Goal: Task Accomplishment & Management: Complete application form

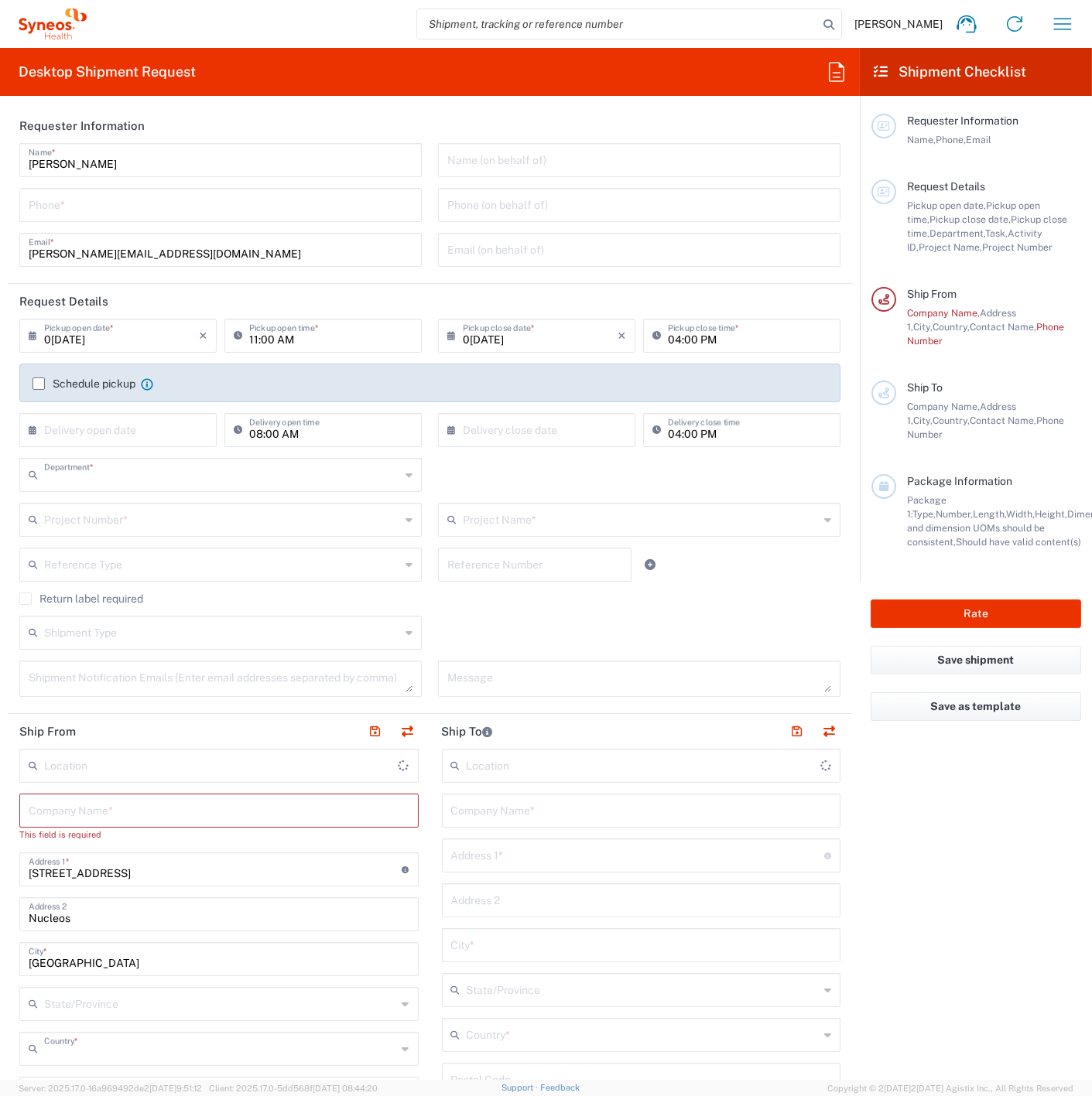
type input "3130"
type input "[GEOGRAPHIC_DATA]"
type input "Syneos Health Singapore PteLtd"
click at [217, 152] on input "[PERSON_NAME]" at bounding box center [220, 159] width 384 height 27
drag, startPoint x: 183, startPoint y: 157, endPoint x: 180, endPoint y: 166, distance: 9.5
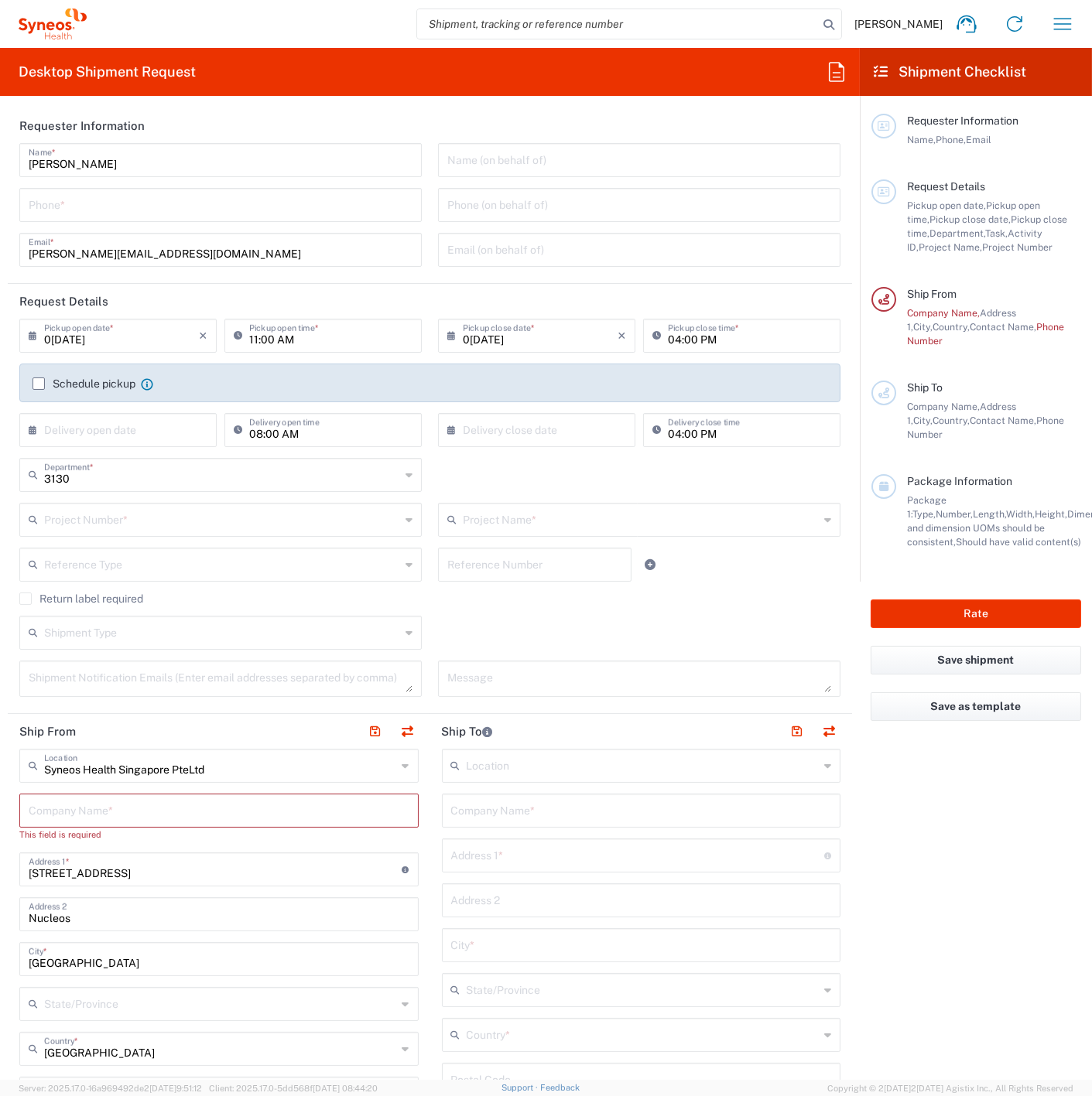
click at [183, 157] on input "[PERSON_NAME]" at bounding box center [220, 159] width 384 height 27
drag, startPoint x: 127, startPoint y: 152, endPoint x: 242, endPoint y: 147, distance: 115.1
click at [127, 152] on input "[PERSON_NAME]" at bounding box center [220, 159] width 384 height 27
click at [316, 151] on input "[PERSON_NAME]" at bounding box center [220, 159] width 384 height 27
drag, startPoint x: 44, startPoint y: 206, endPoint x: 60, endPoint y: 335, distance: 130.0
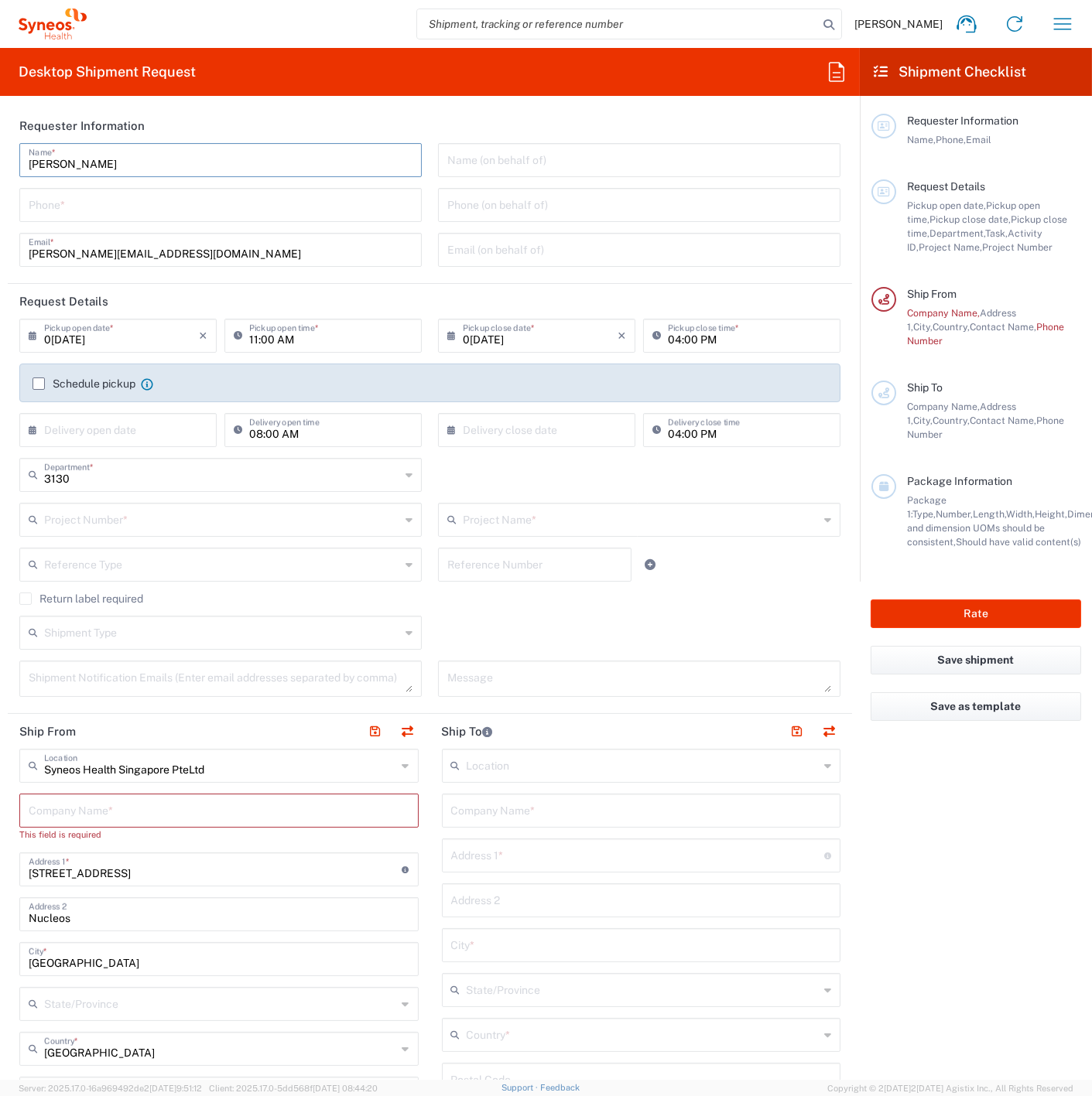
click at [44, 206] on input "tel" at bounding box center [220, 204] width 384 height 27
drag, startPoint x: 277, startPoint y: 159, endPoint x: 285, endPoint y: 166, distance: 10.6
click at [278, 159] on input "[PERSON_NAME]" at bounding box center [220, 159] width 384 height 27
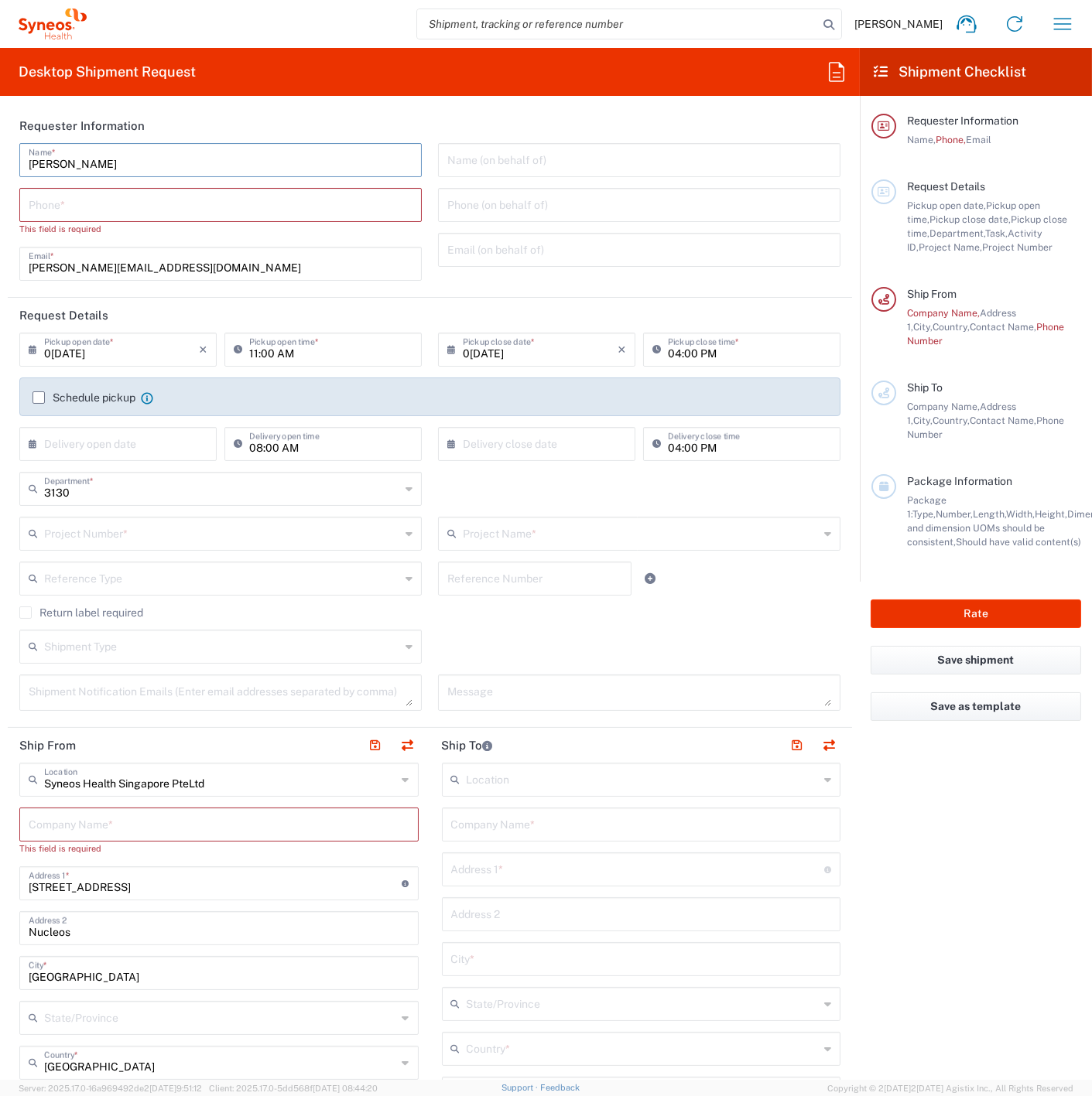
drag, startPoint x: 352, startPoint y: 207, endPoint x: 337, endPoint y: 251, distance: 46.5
click at [352, 207] on input "tel" at bounding box center [220, 204] width 384 height 27
drag, startPoint x: 50, startPoint y: 267, endPoint x: 60, endPoint y: 306, distance: 40.3
click at [50, 267] on input "[PERSON_NAME][EMAIL_ADDRESS][DOMAIN_NAME]" at bounding box center [220, 262] width 384 height 27
click at [236, 260] on input "[PERSON_NAME][EMAIL_ADDRESS][DOMAIN_NAME]" at bounding box center [220, 262] width 384 height 27
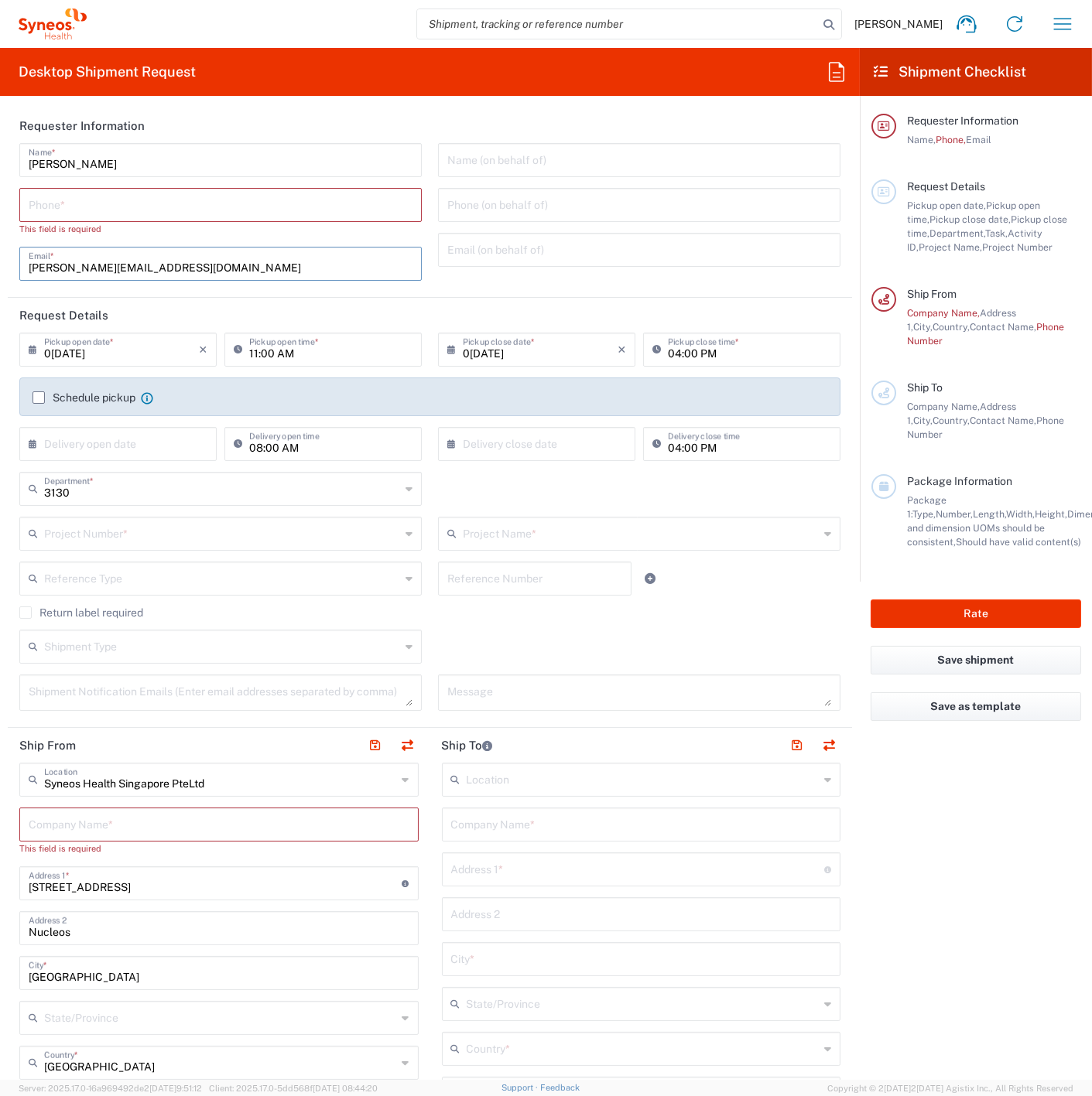
click at [370, 344] on input "11:00 AM" at bounding box center [331, 348] width 163 height 27
click at [174, 441] on input "text" at bounding box center [122, 443] width 155 height 27
drag, startPoint x: 468, startPoint y: 648, endPoint x: 476, endPoint y: 648, distance: 8.0
click at [468, 648] on div "Shipment Type Batch Regular" at bounding box center [430, 652] width 837 height 45
click at [476, 647] on div "Shipment Type Batch Regular" at bounding box center [430, 652] width 837 height 45
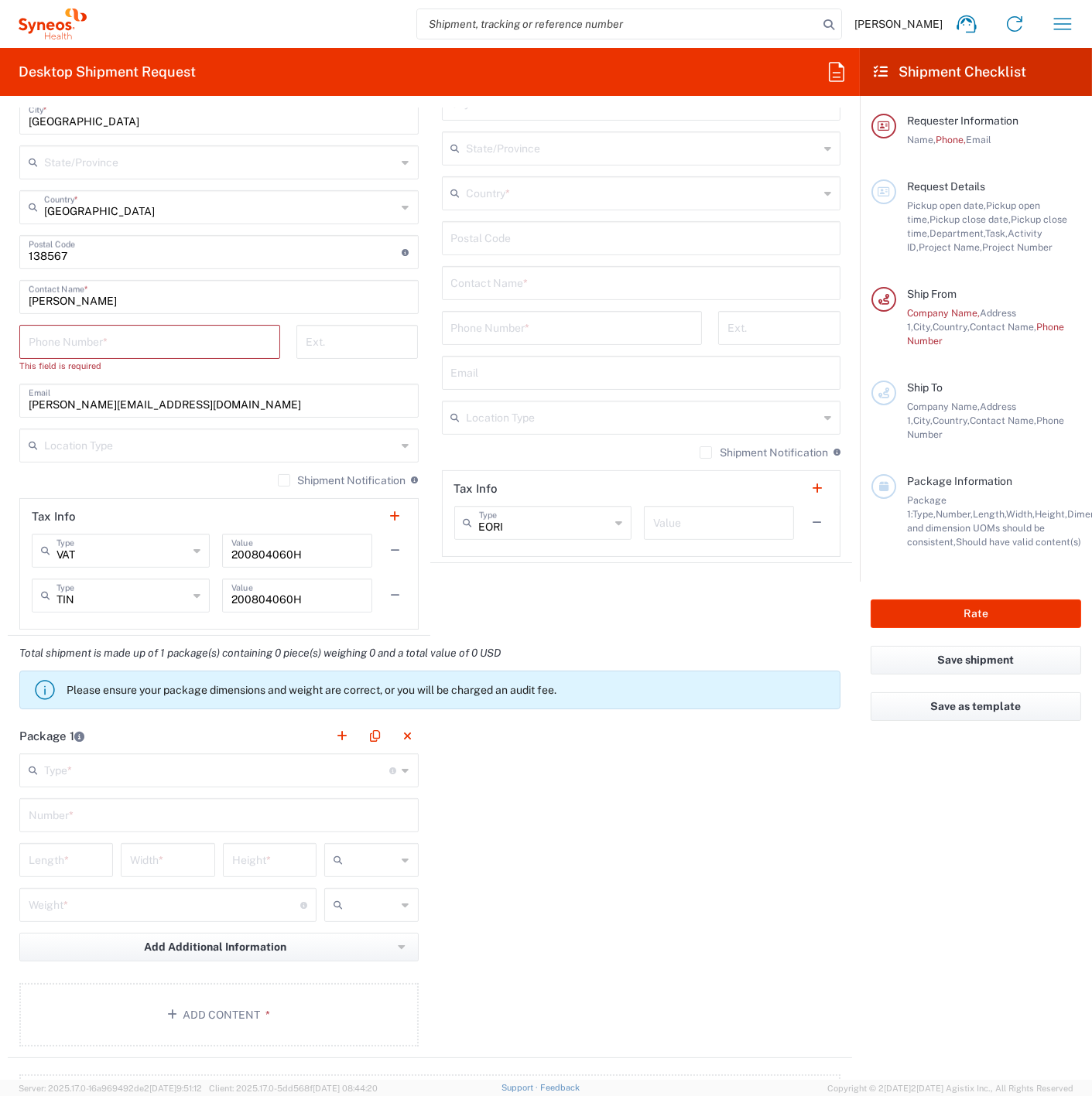
scroll to position [859, 0]
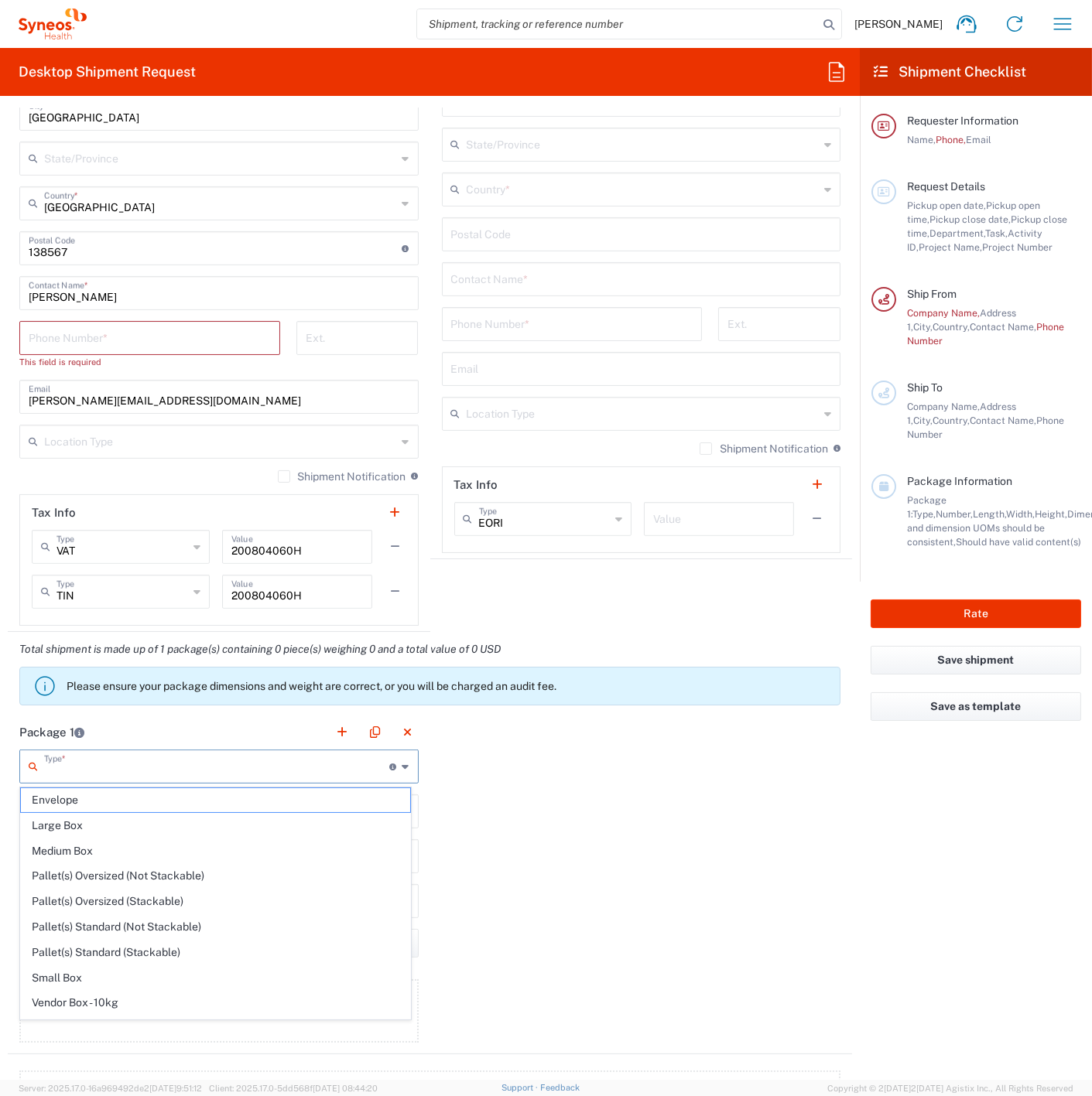
click at [134, 755] on input "text" at bounding box center [217, 765] width 346 height 27
click at [211, 849] on span "Medium Box" at bounding box center [215, 851] width 389 height 24
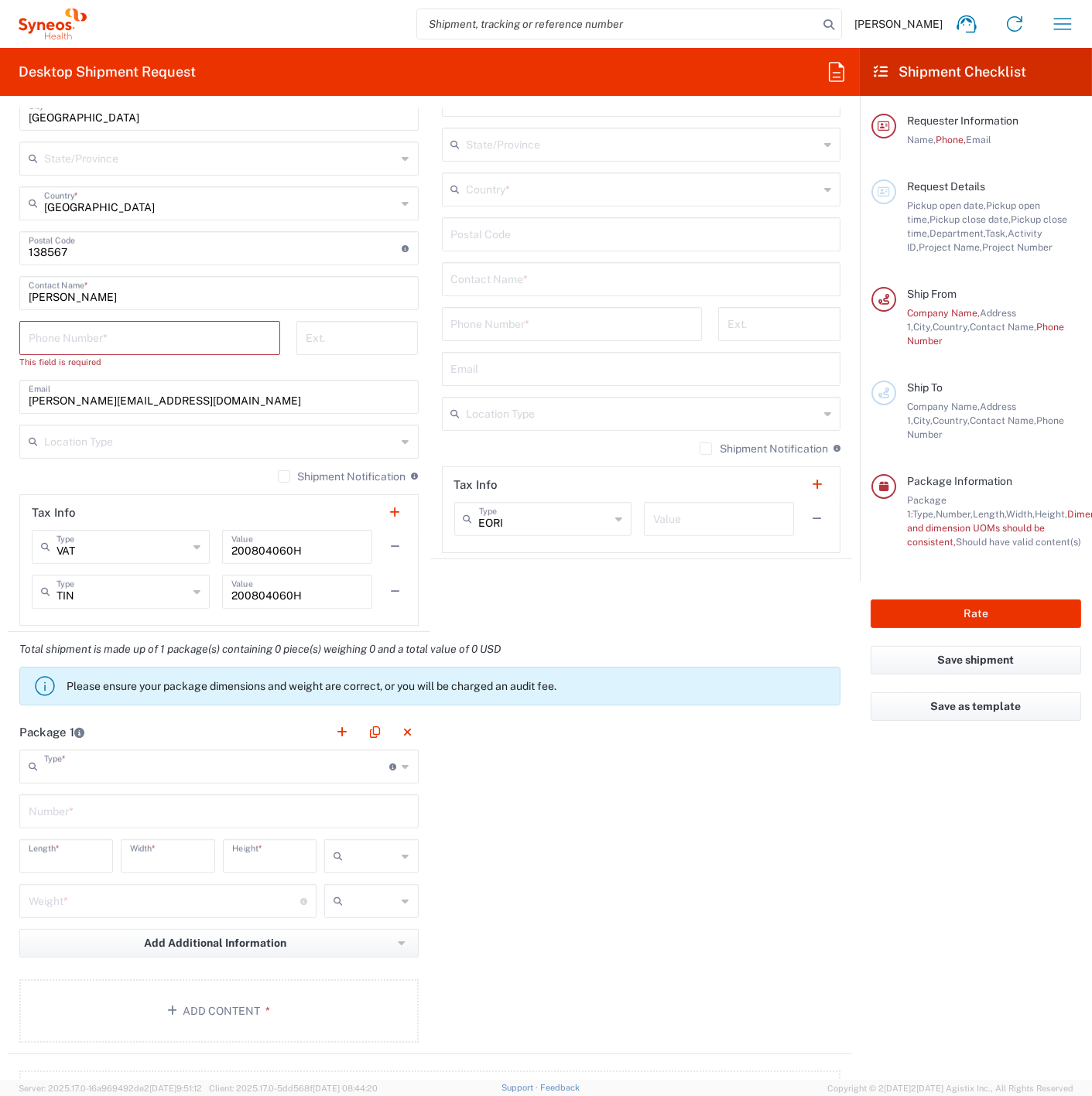
type input "Medium Box"
type input "13"
type input "11.5"
type input "2.5"
type input "in"
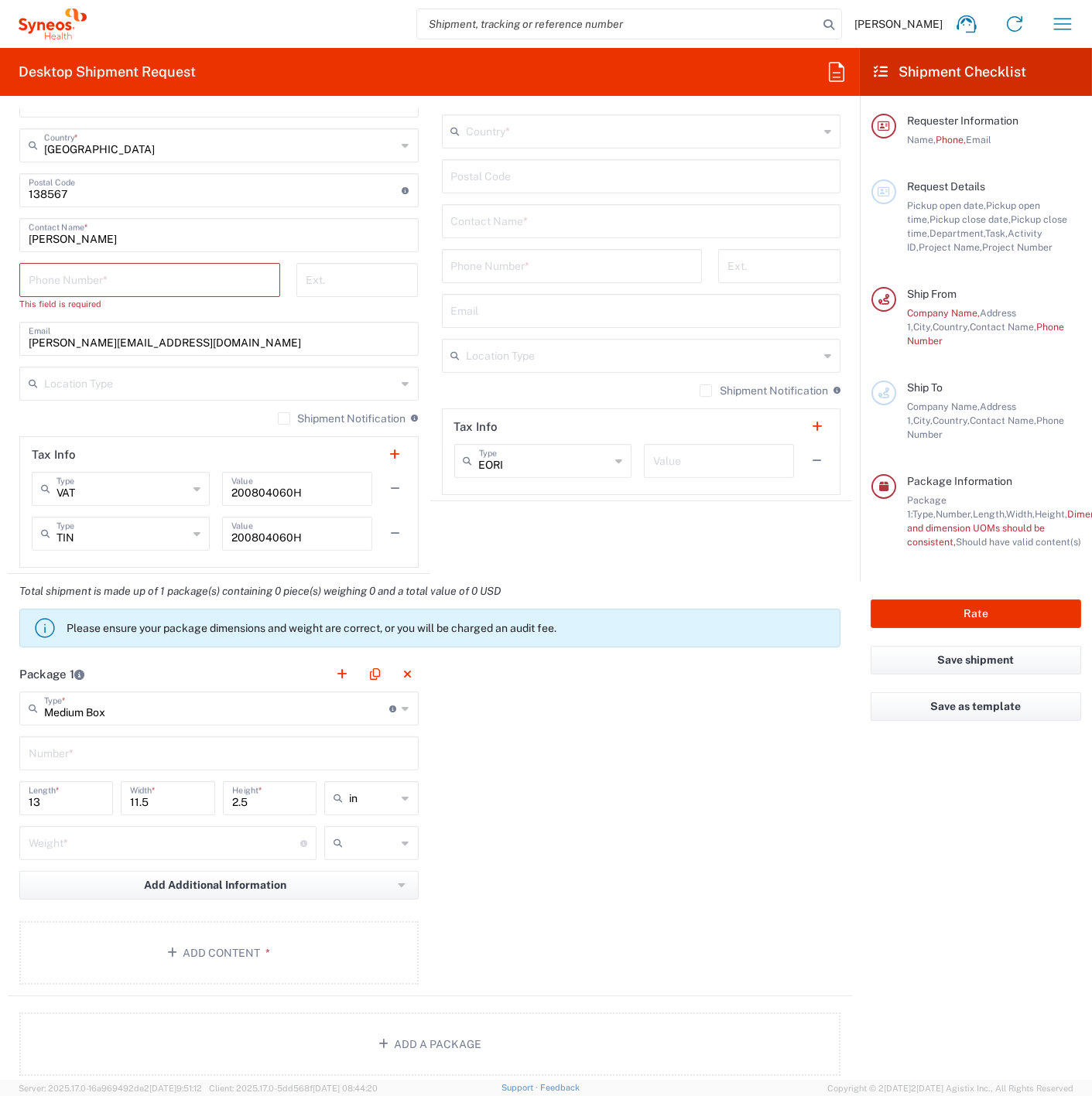
scroll to position [945, 0]
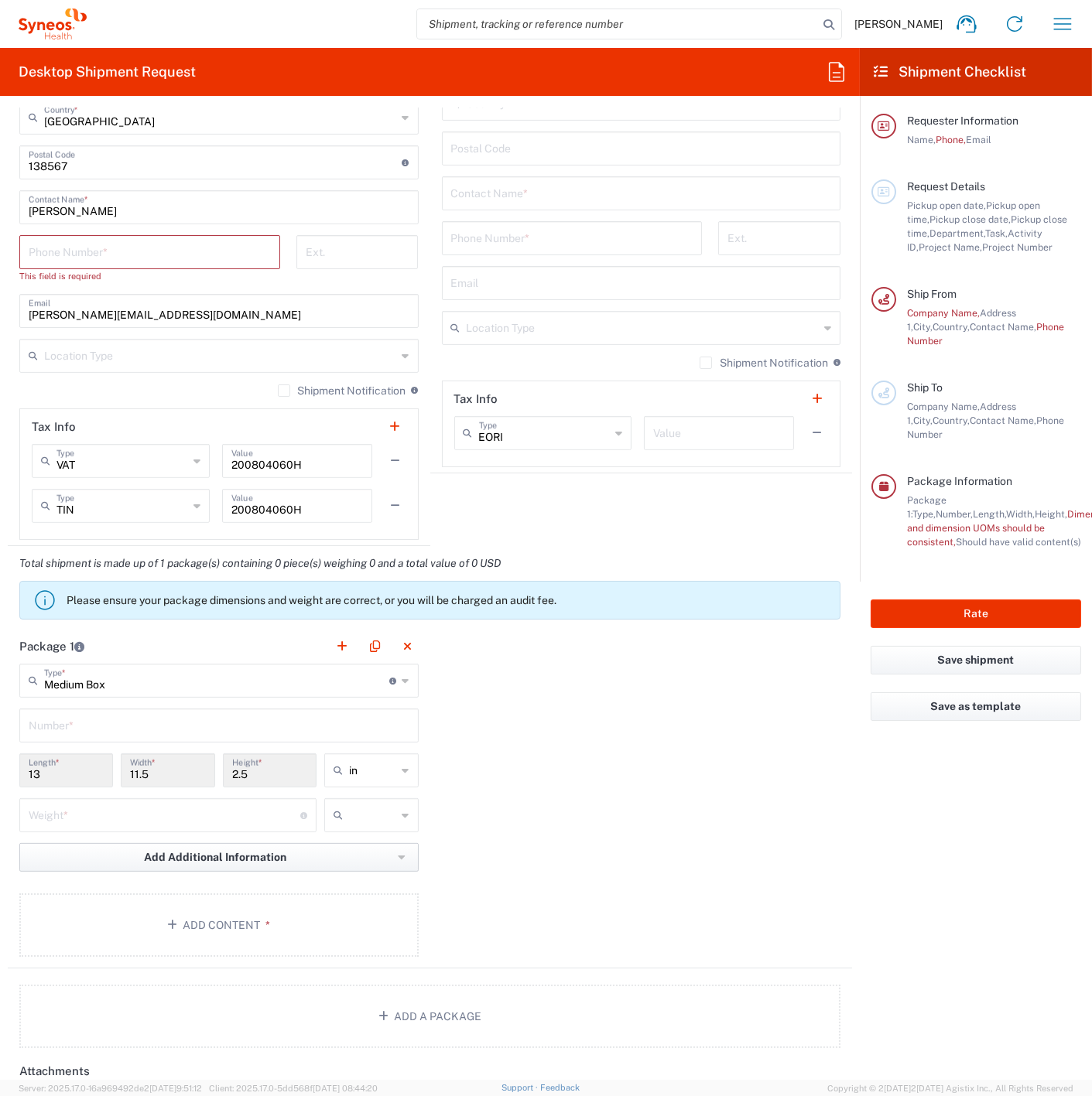
click at [266, 856] on span "Add Additional Information" at bounding box center [215, 858] width 142 height 15
click at [646, 865] on div "Package 1 Medium Box Type * Material used to package goods Envelope Large Box M…" at bounding box center [430, 799] width 845 height 340
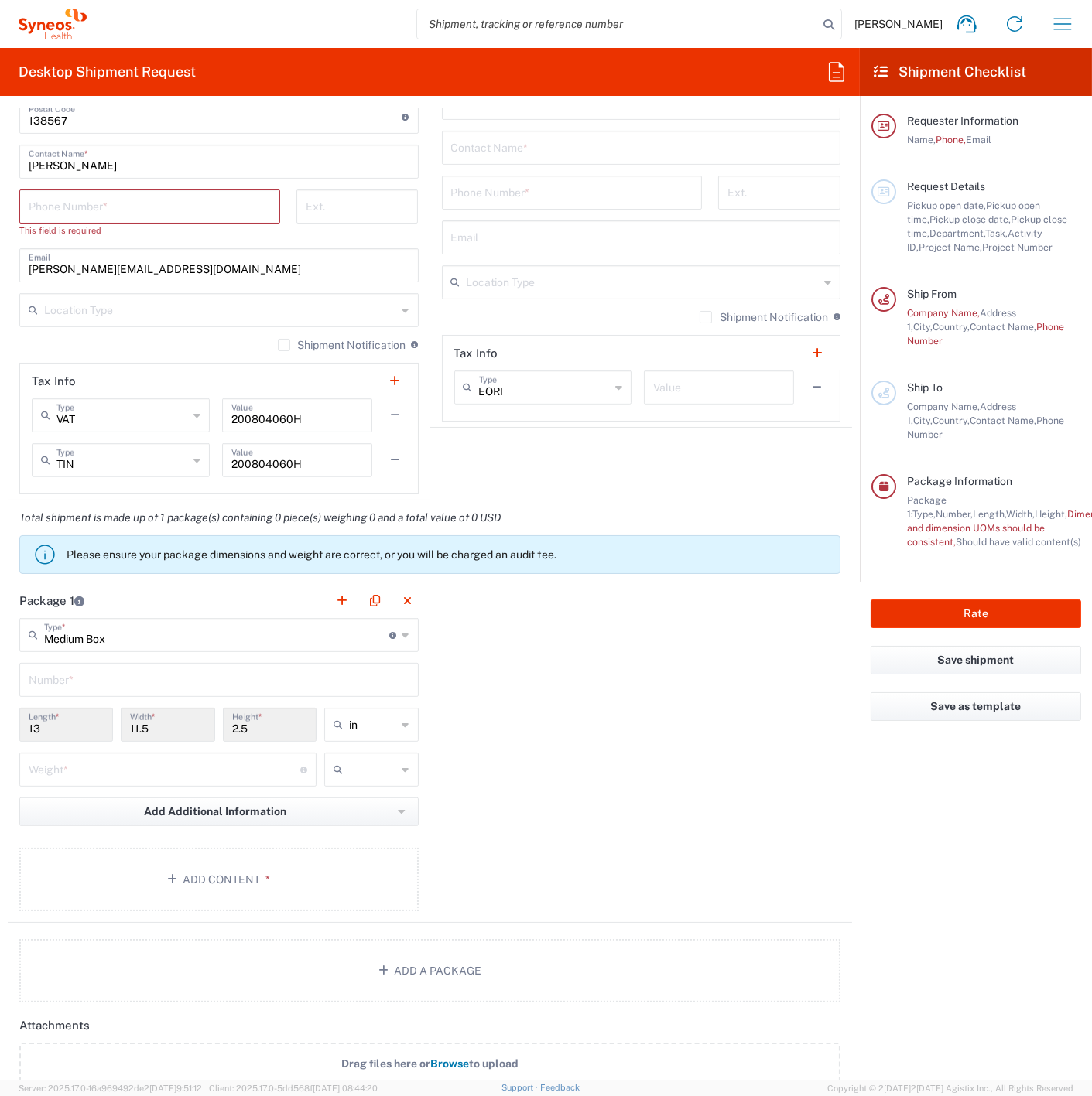
scroll to position [1031, 0]
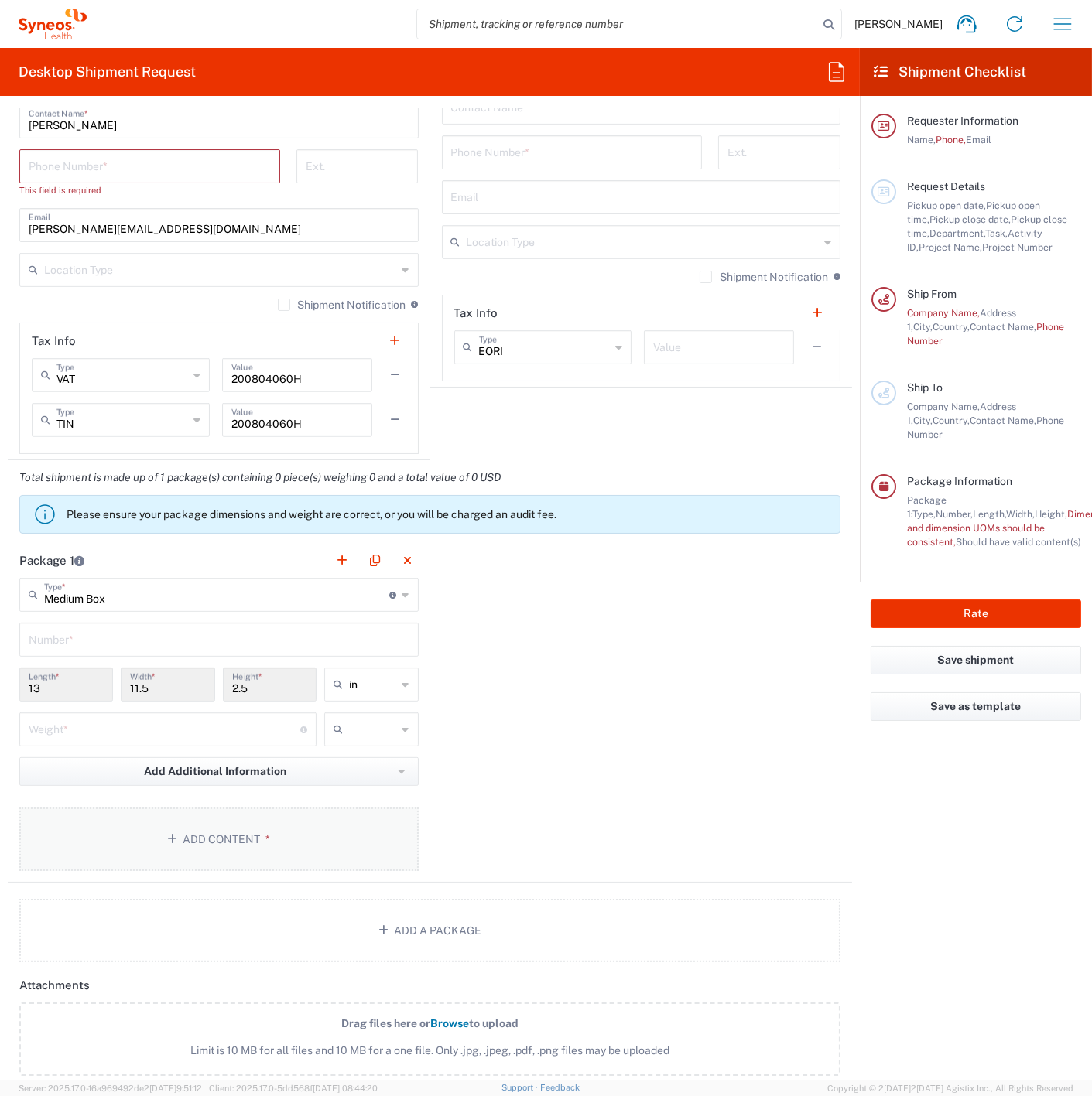
click at [199, 838] on button "Add Content *" at bounding box center [218, 839] width 399 height 63
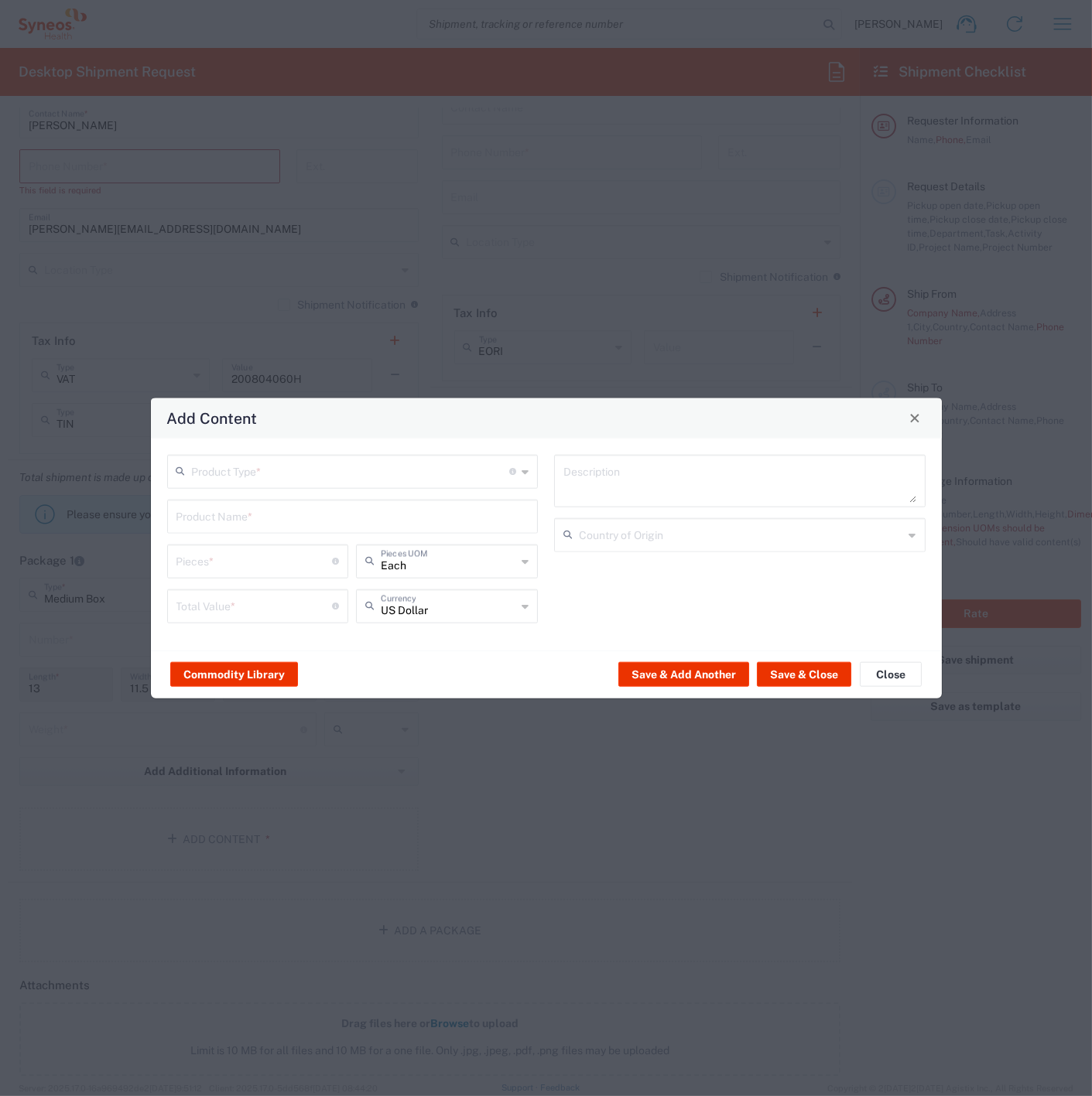
click at [521, 470] on icon at bounding box center [525, 471] width 7 height 25
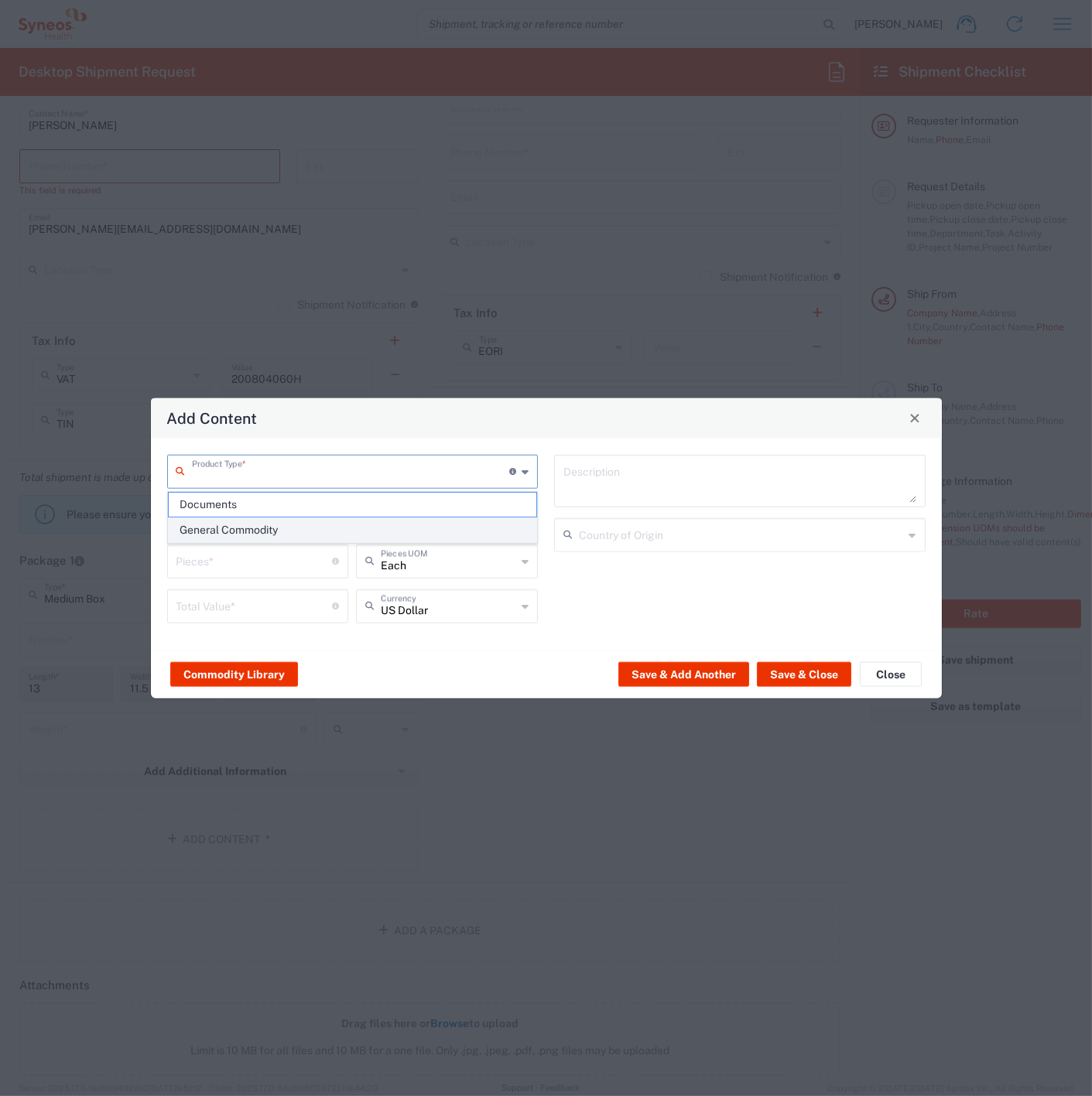
click at [221, 534] on span "General Commodity" at bounding box center [352, 530] width 367 height 24
type input "General Commodity"
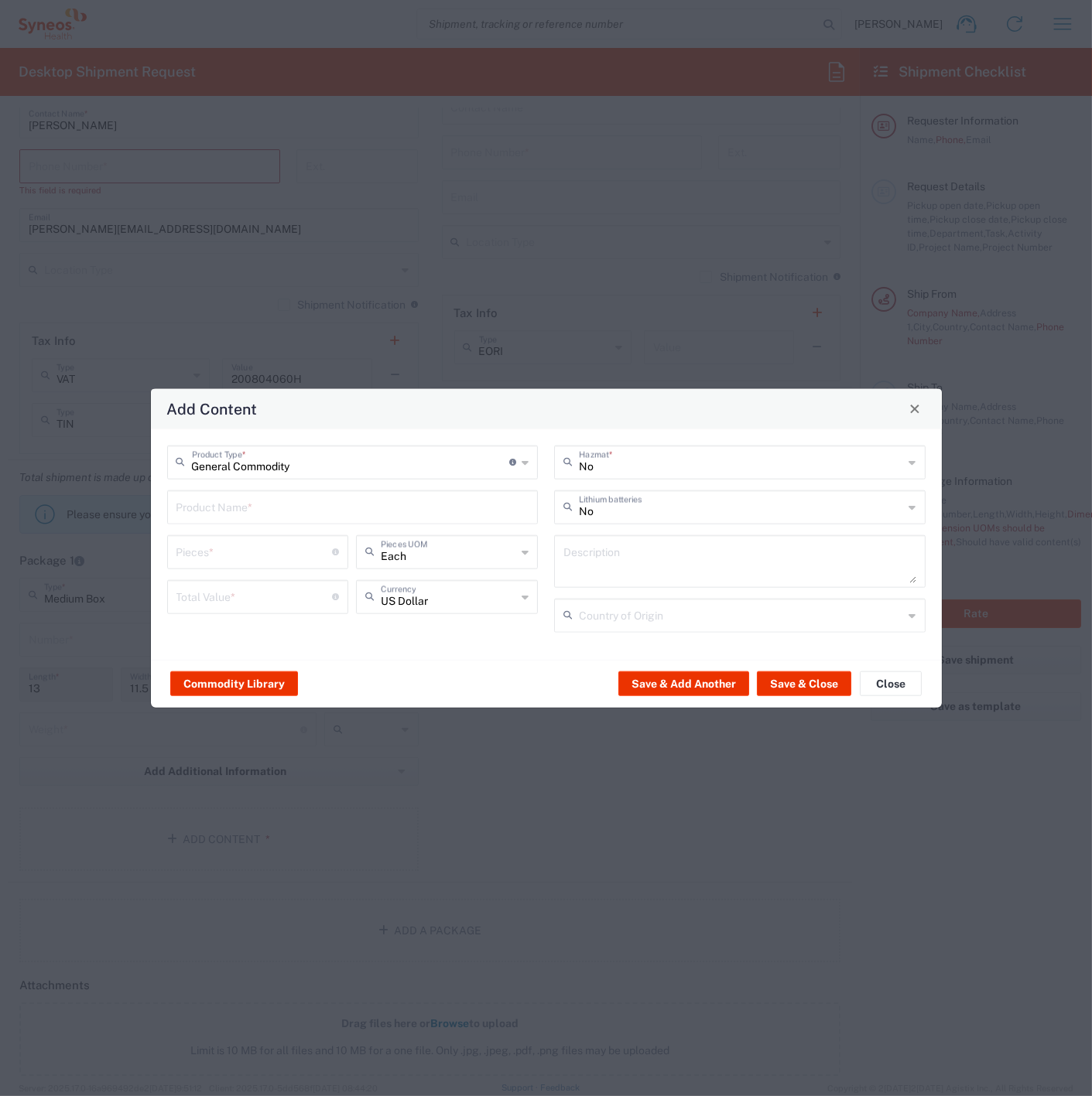
click at [513, 511] on input "text" at bounding box center [353, 506] width 353 height 27
click at [227, 683] on button "Commodity Library" at bounding box center [233, 684] width 127 height 25
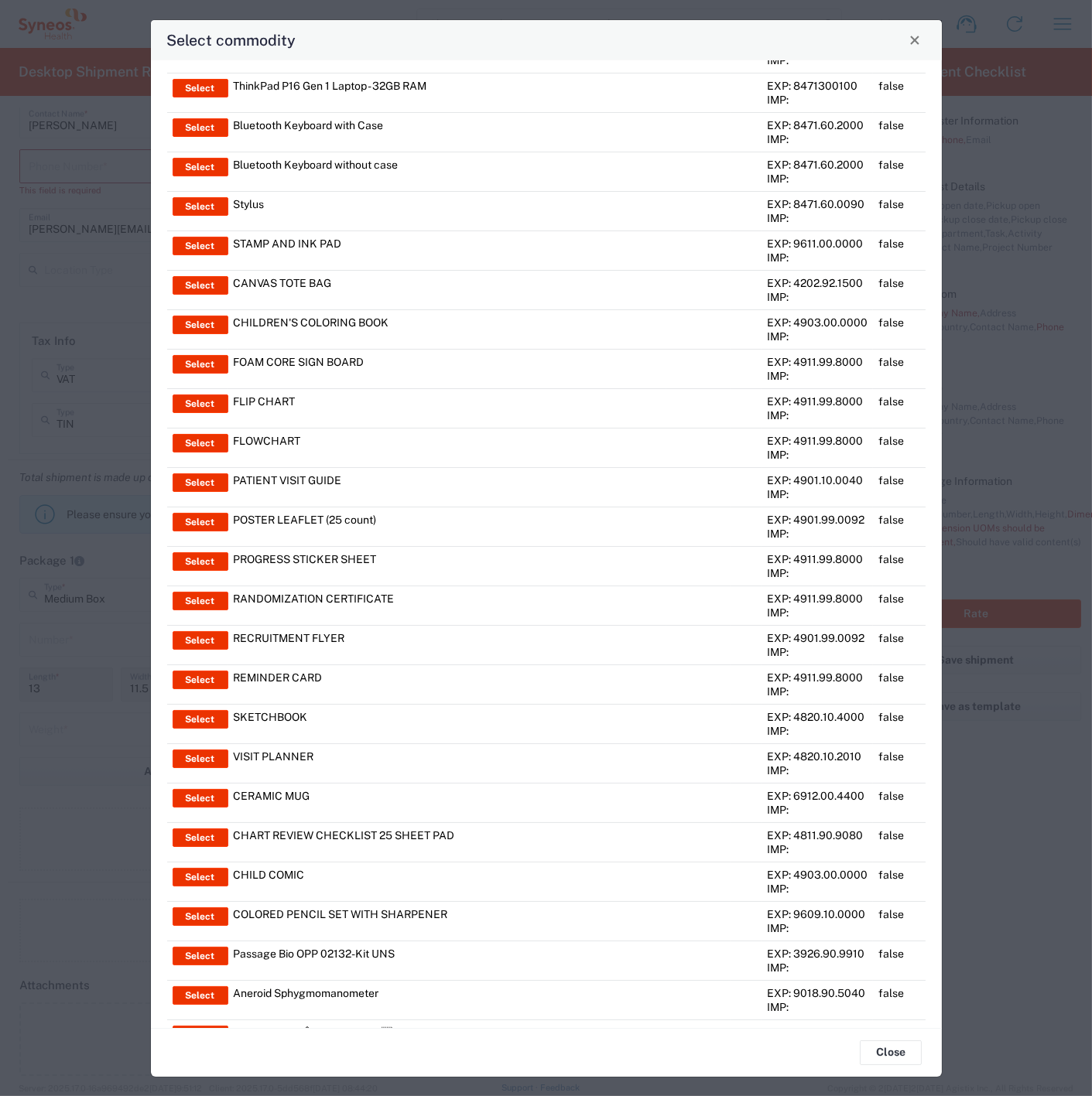
scroll to position [0, 0]
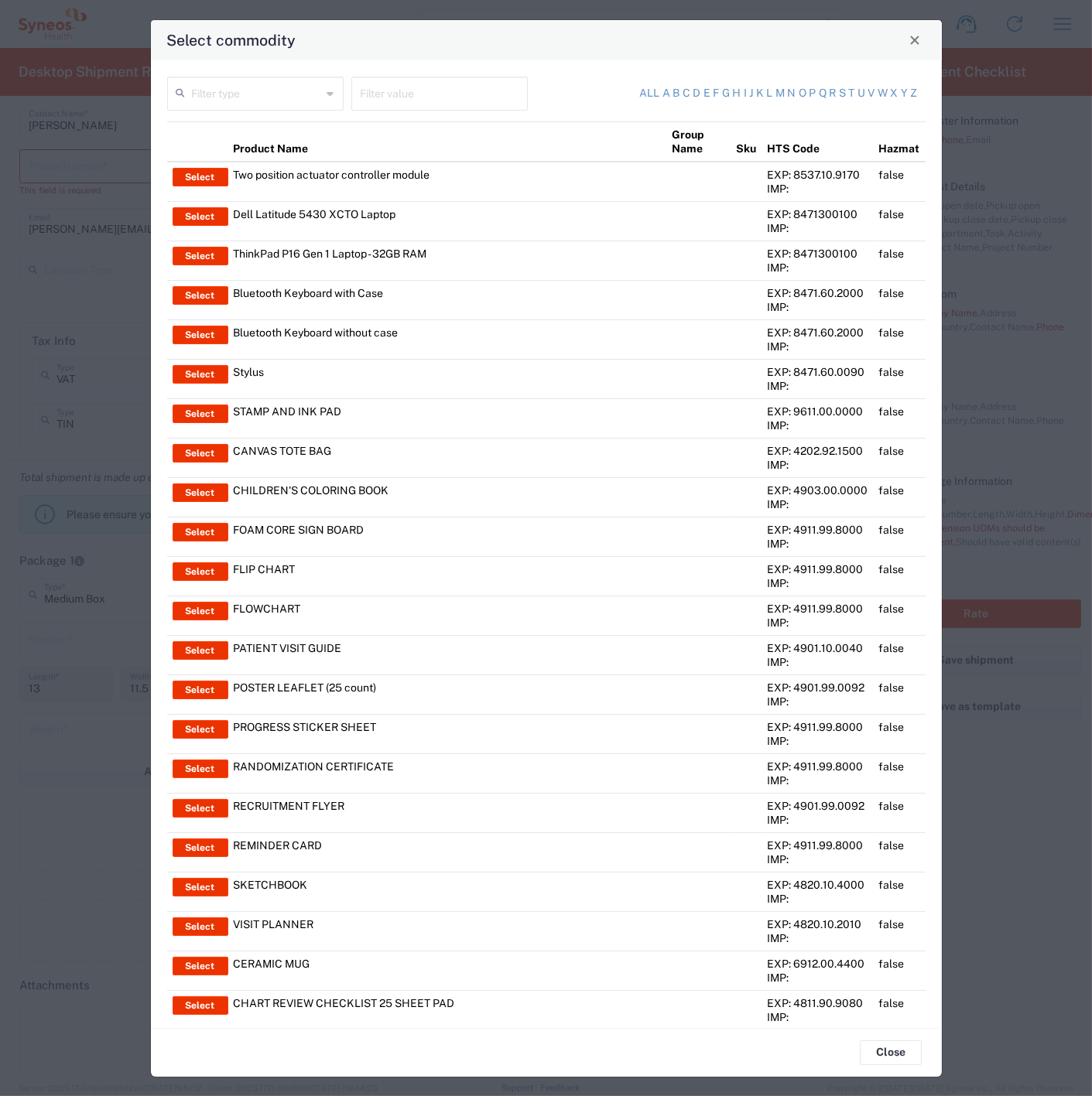
click at [285, 90] on input "text" at bounding box center [257, 92] width 130 height 27
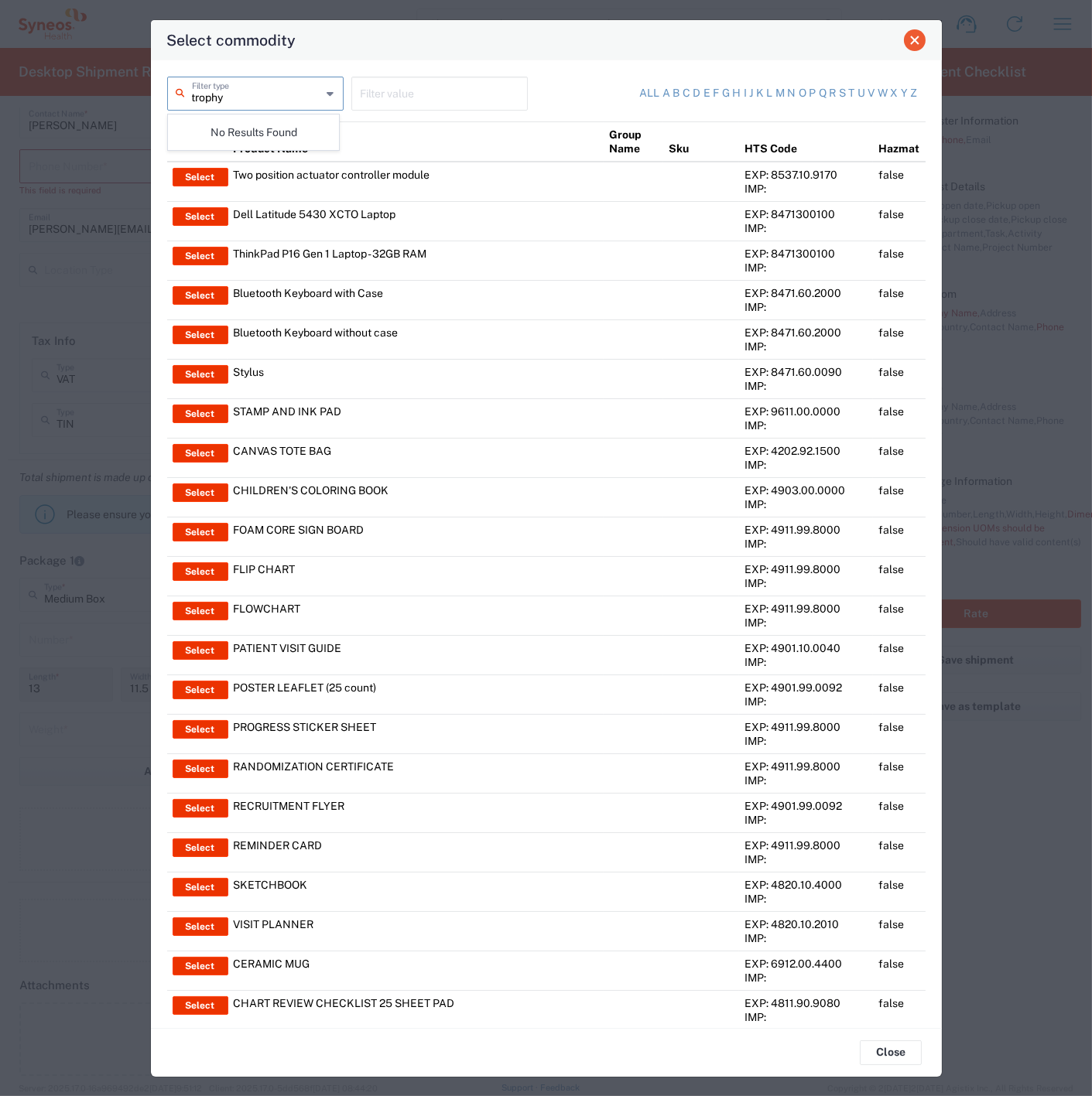
type input "trophy"
click at [919, 47] on button "Close" at bounding box center [915, 40] width 22 height 22
